Goal: Task Accomplishment & Management: Manage account settings

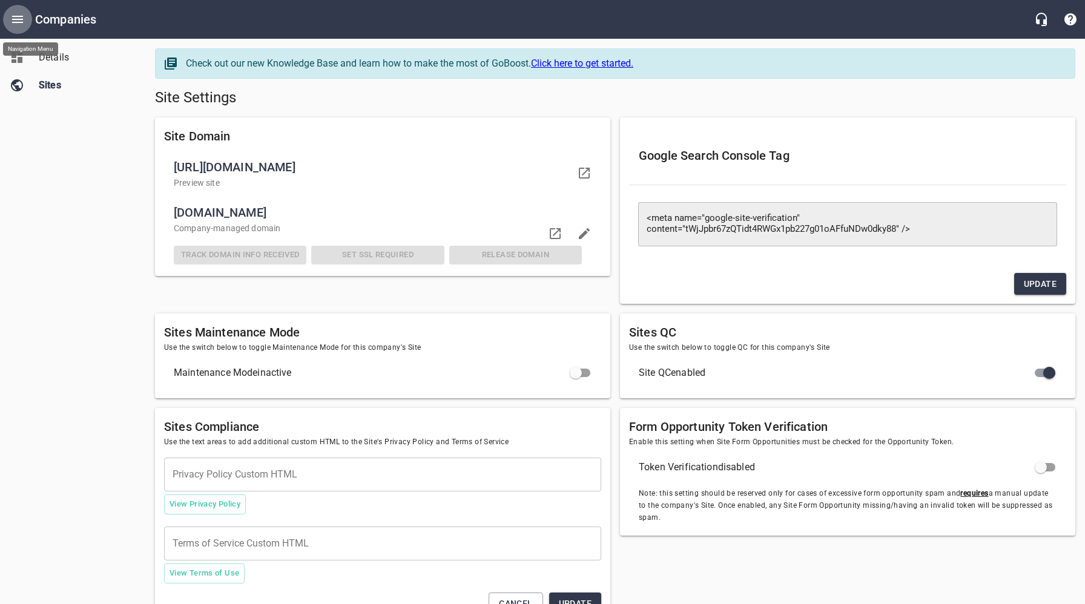
click at [18, 19] on icon "Open drawer" at bounding box center [17, 19] width 11 height 7
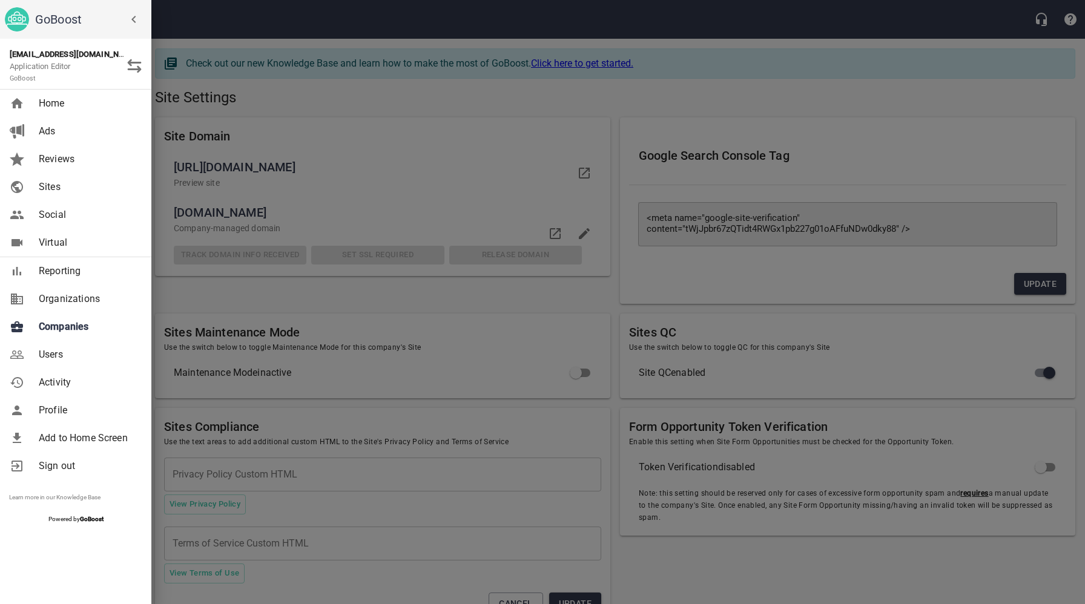
click at [69, 339] on link "Companies" at bounding box center [75, 327] width 151 height 28
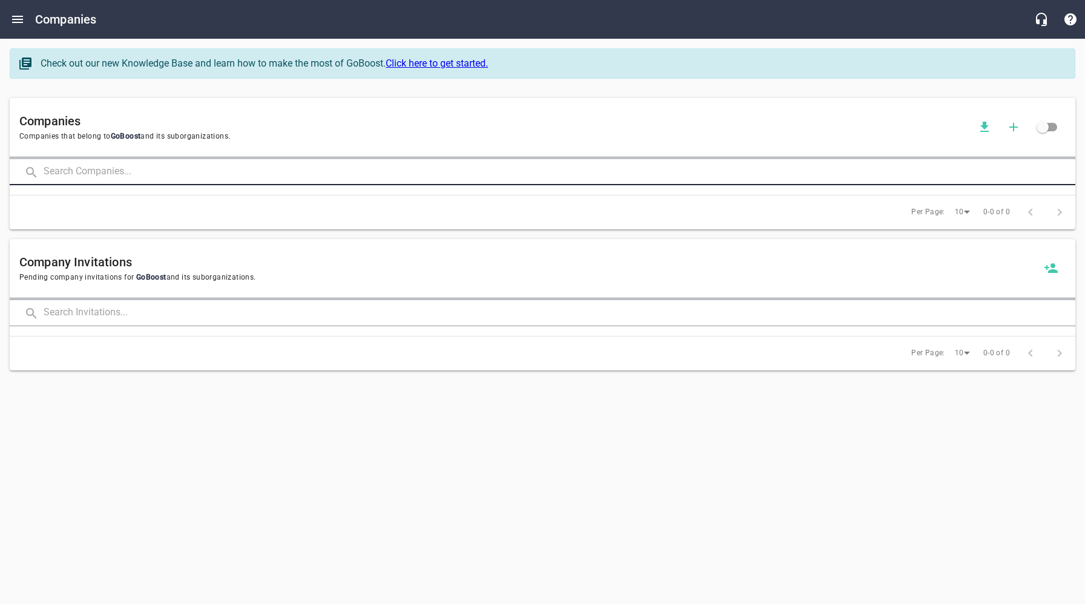
click at [181, 170] on input "text" at bounding box center [560, 172] width 1032 height 26
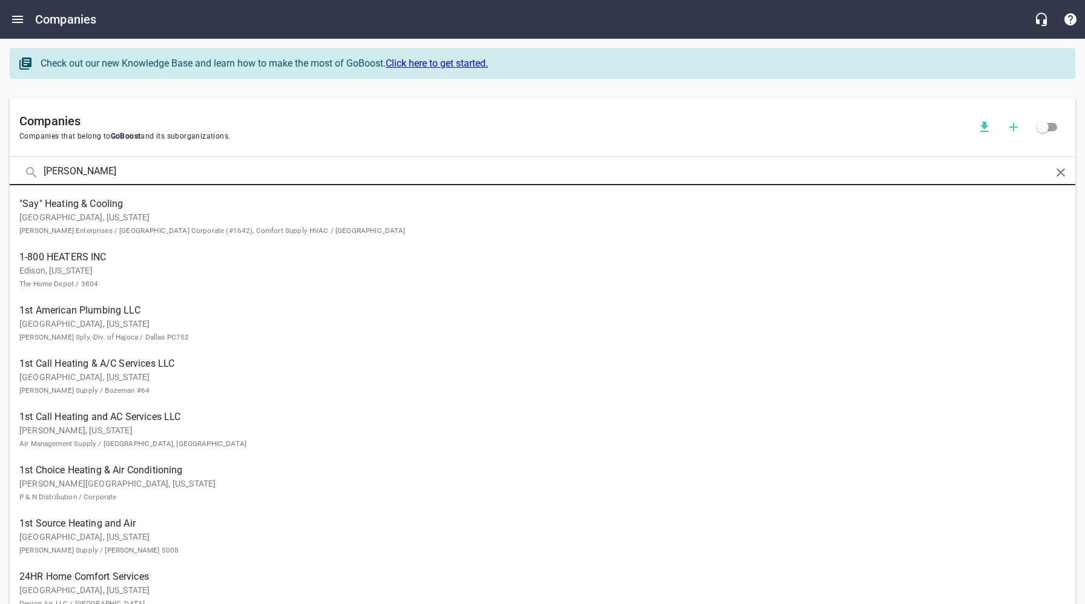
type input "[PERSON_NAME]"
click button at bounding box center [0, 0] width 0 height 0
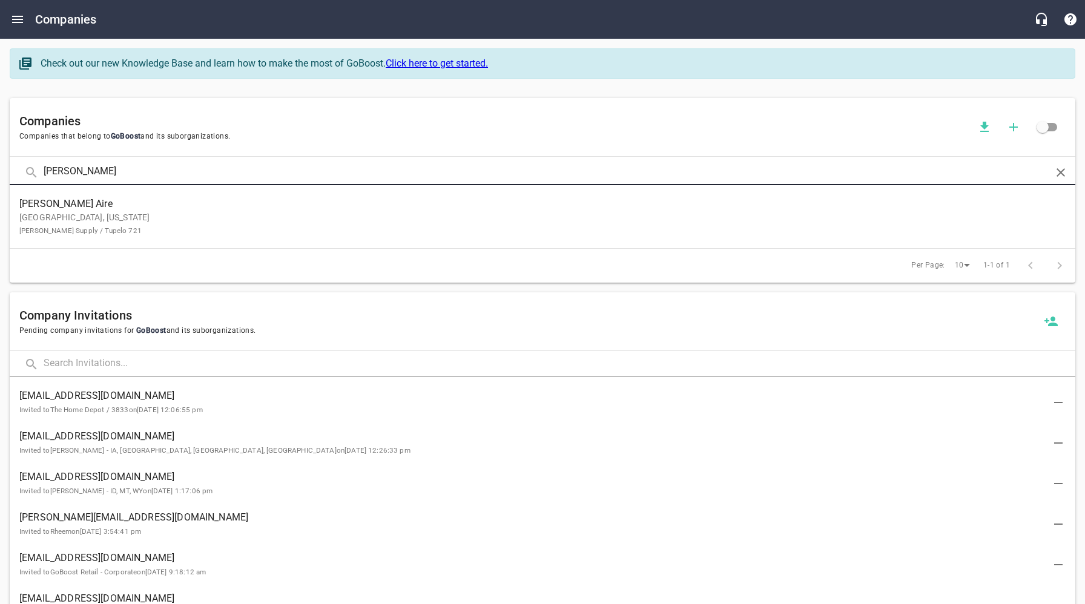
click at [135, 231] on p "[GEOGRAPHIC_DATA], [US_STATE] [PERSON_NAME] Supply / [GEOGRAPHIC_DATA] 721" at bounding box center [532, 223] width 1027 height 25
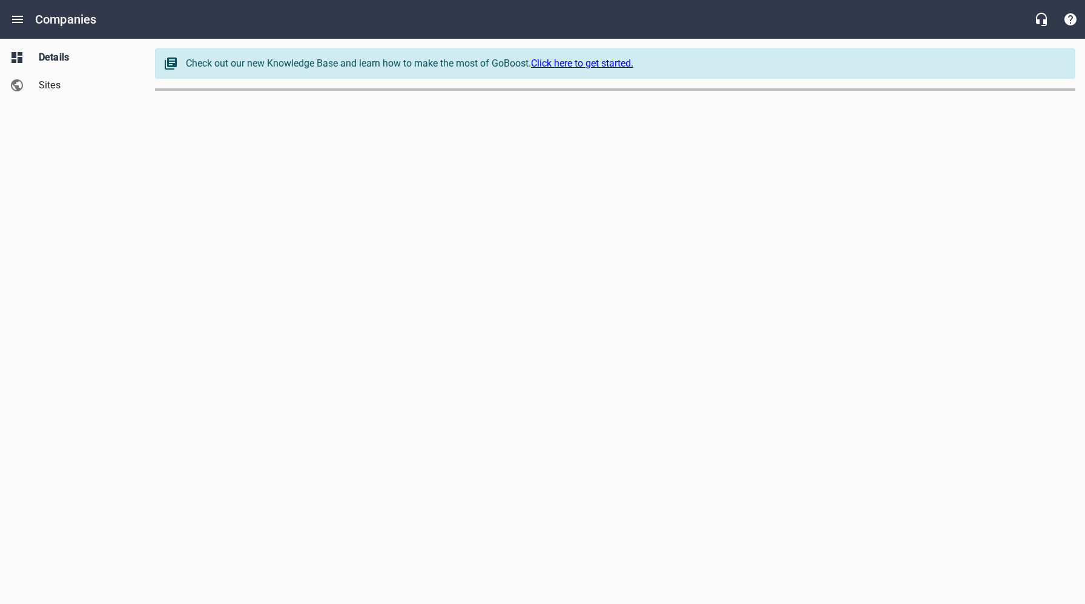
select select "[US_STATE]"
select select "62"
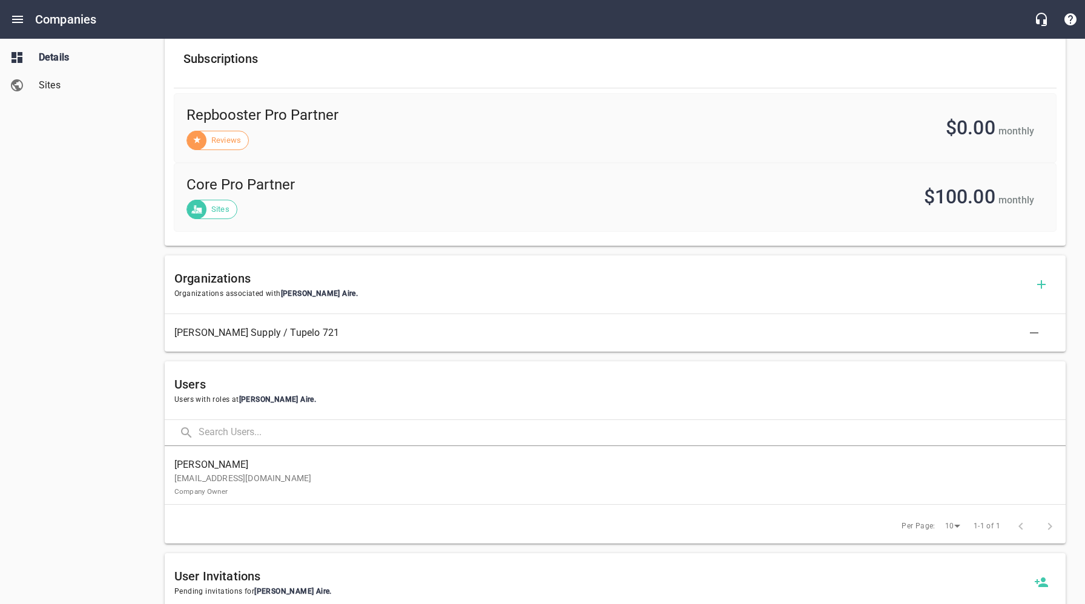
scroll to position [534, 0]
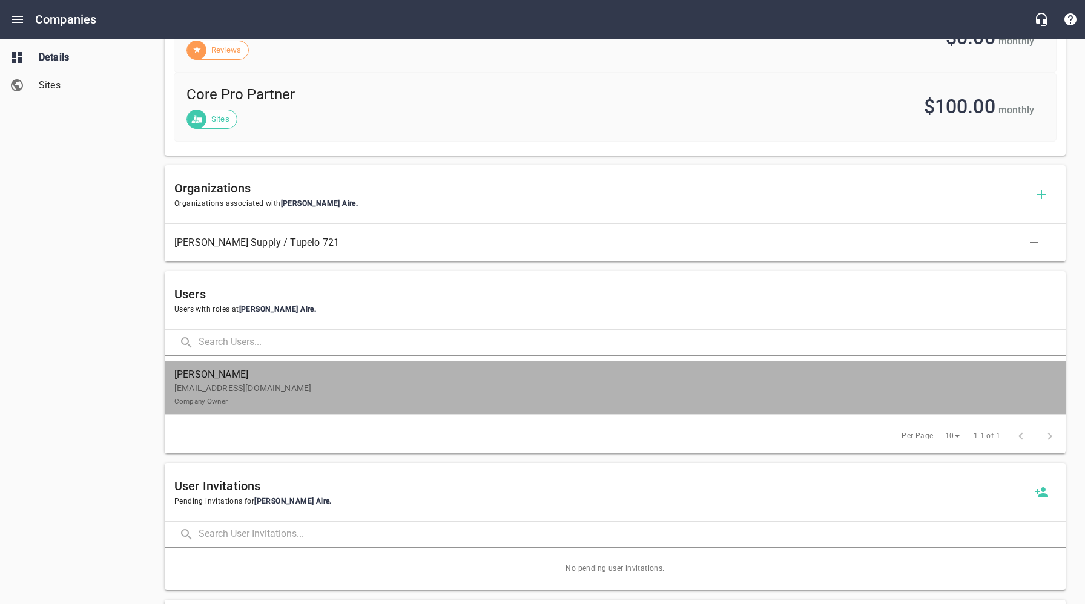
click at [242, 395] on p "[EMAIL_ADDRESS][DOMAIN_NAME] Company Owner" at bounding box center [610, 394] width 872 height 25
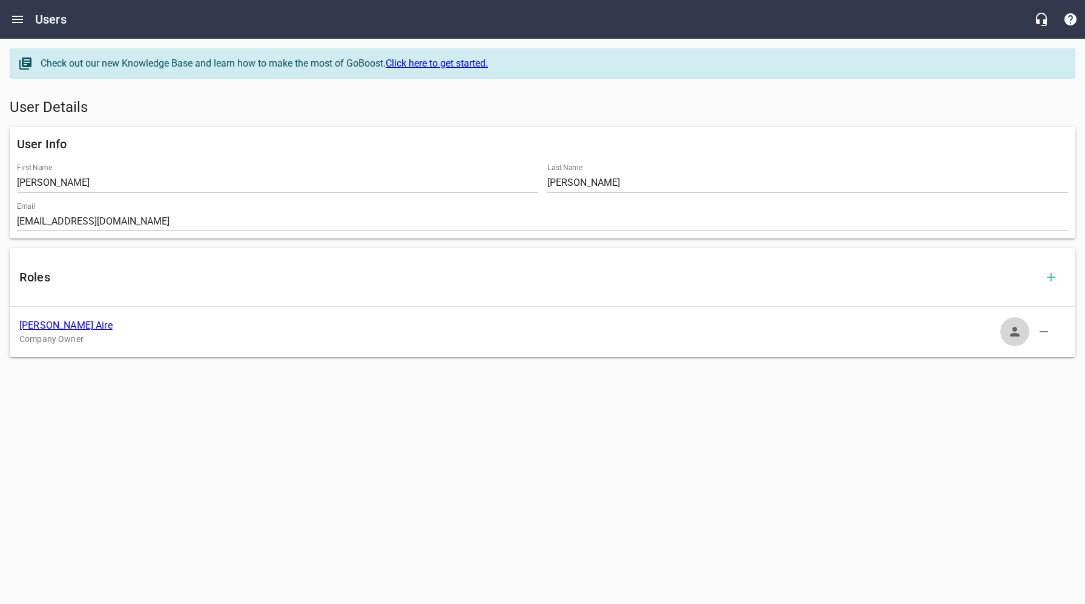
click at [1012, 330] on icon "button" at bounding box center [1015, 332] width 15 height 15
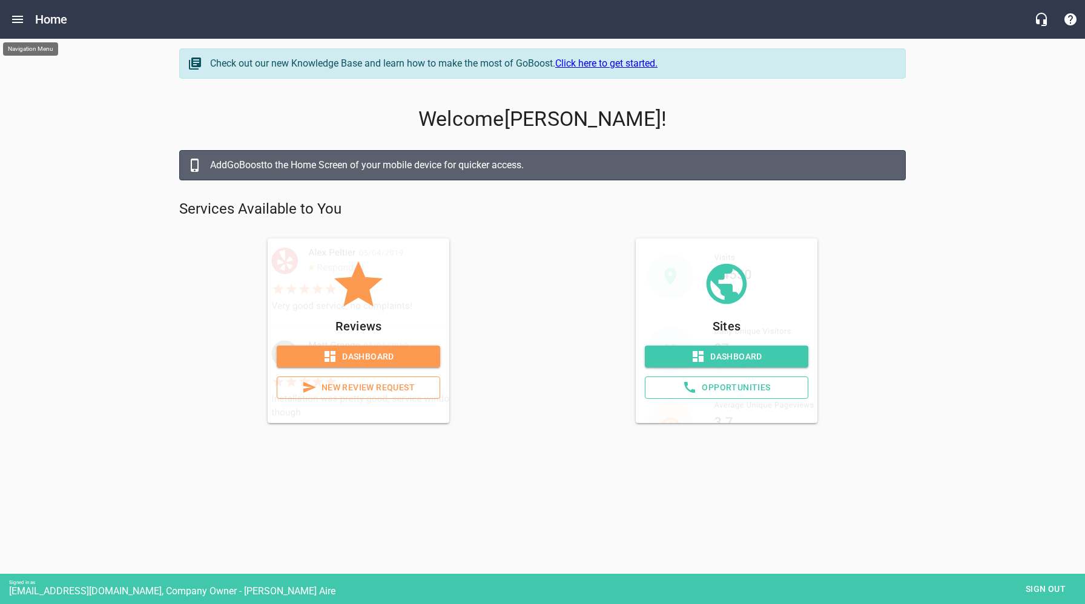
click at [18, 21] on icon "Open drawer" at bounding box center [17, 19] width 15 height 15
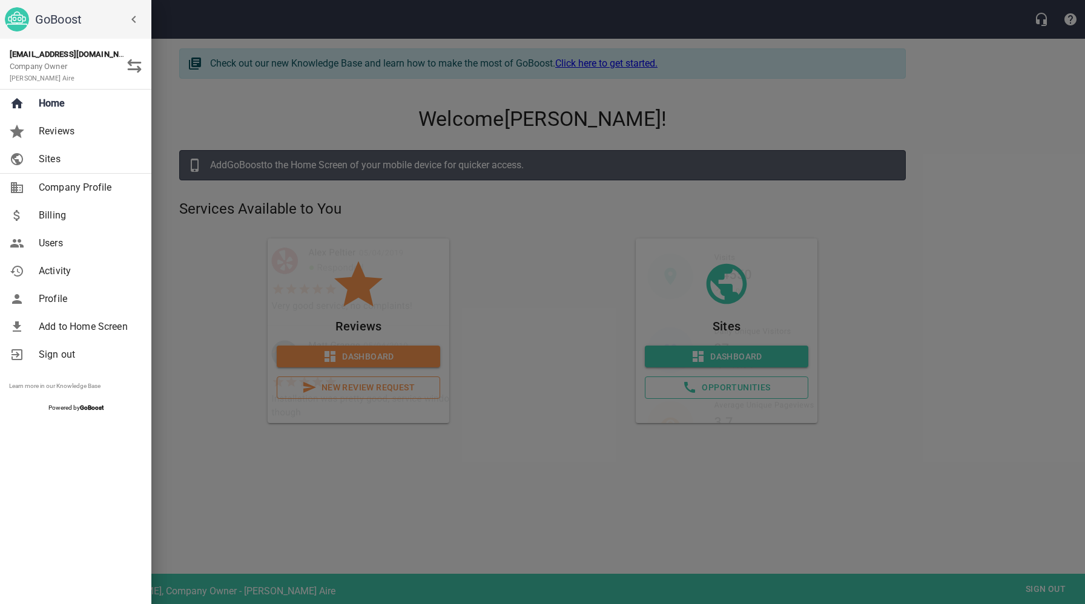
click at [52, 220] on span "Billing" at bounding box center [88, 215] width 98 height 15
